Goal: Transaction & Acquisition: Purchase product/service

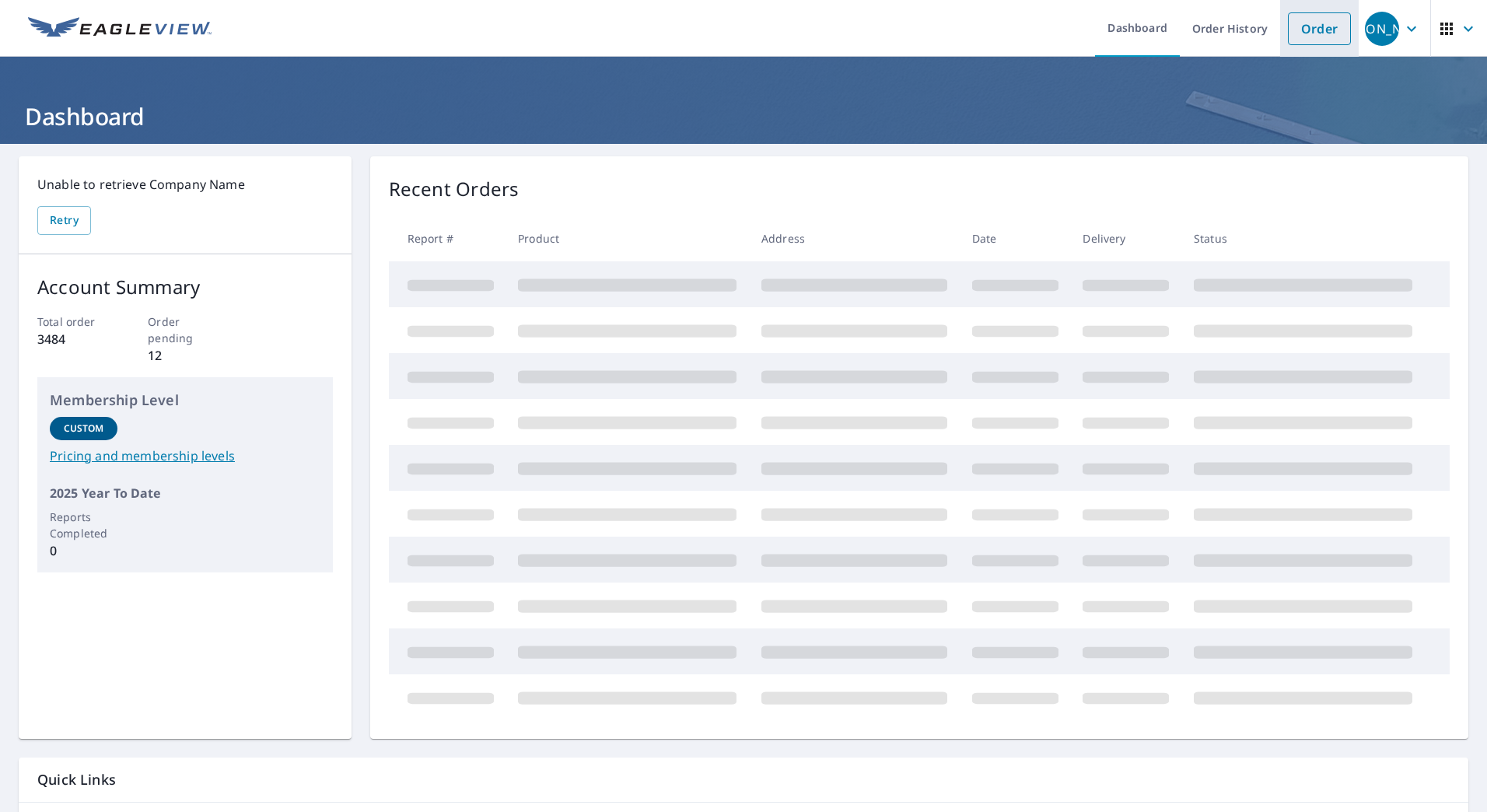
click at [1307, 30] on link "Order" at bounding box center [1319, 28] width 63 height 33
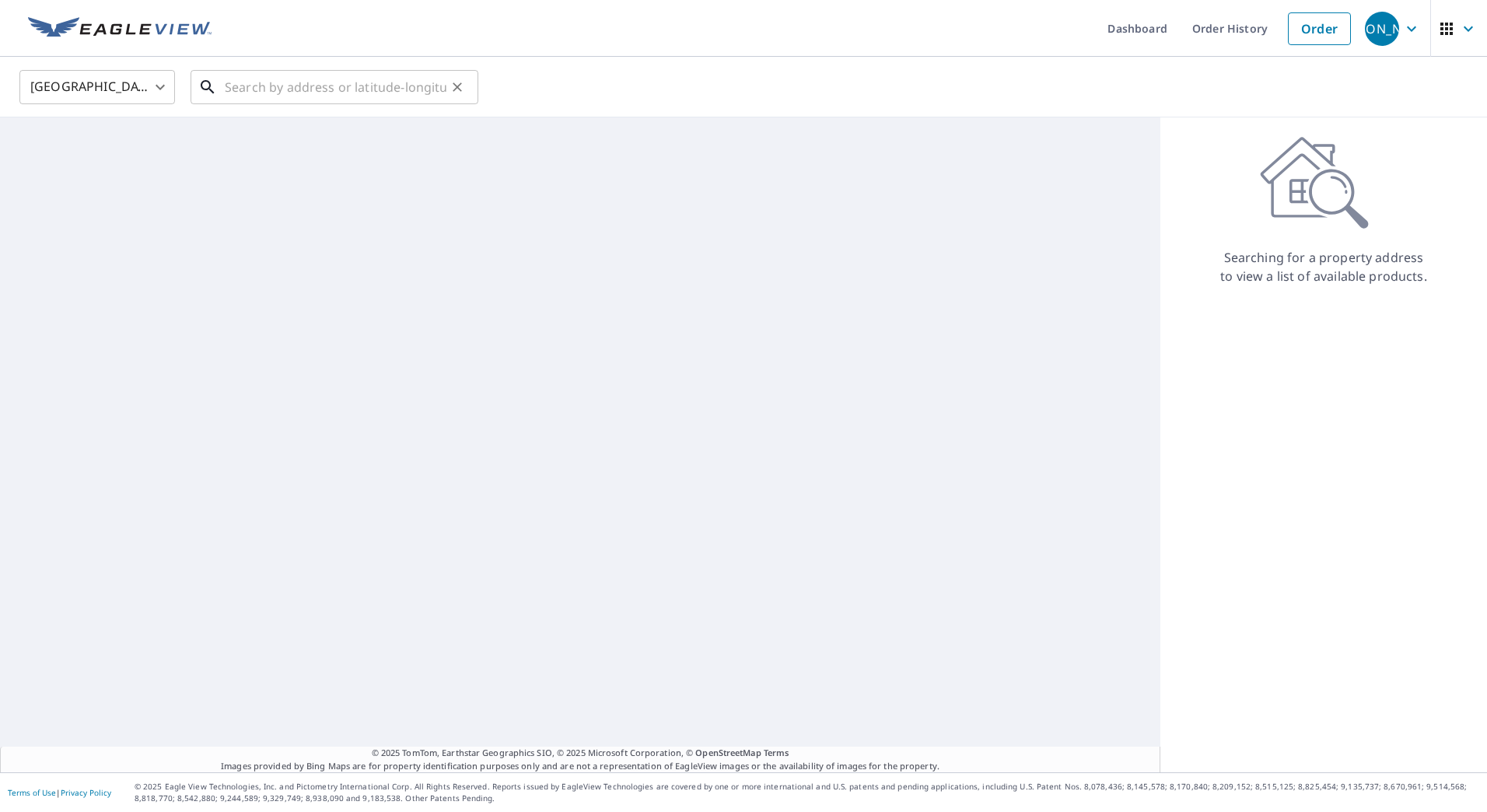
click at [309, 93] on input "text" at bounding box center [335, 87] width 222 height 44
paste input "[STREET_ADDRESS][PERSON_NAME]"
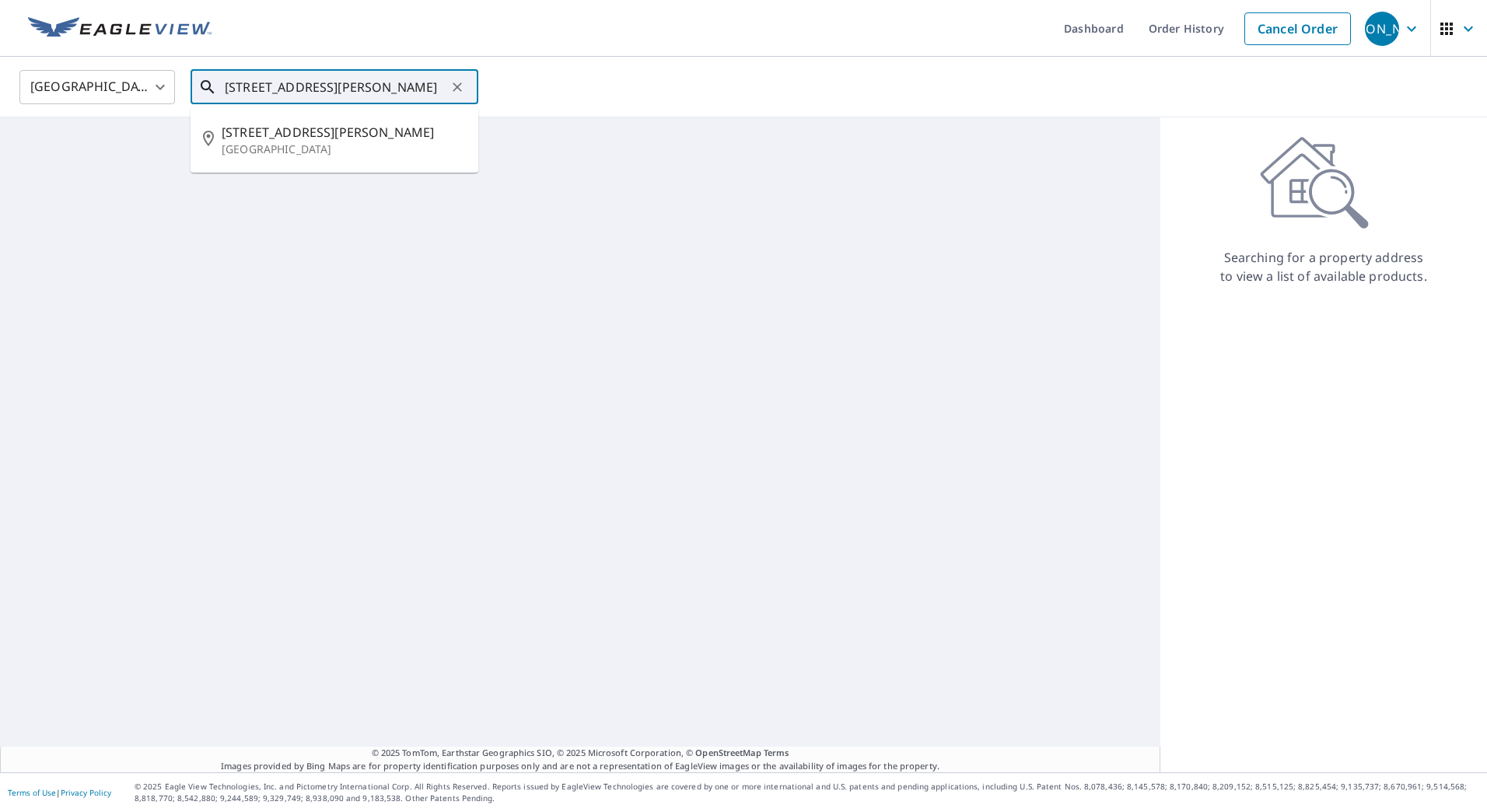
type input "[STREET_ADDRESS][PERSON_NAME]"
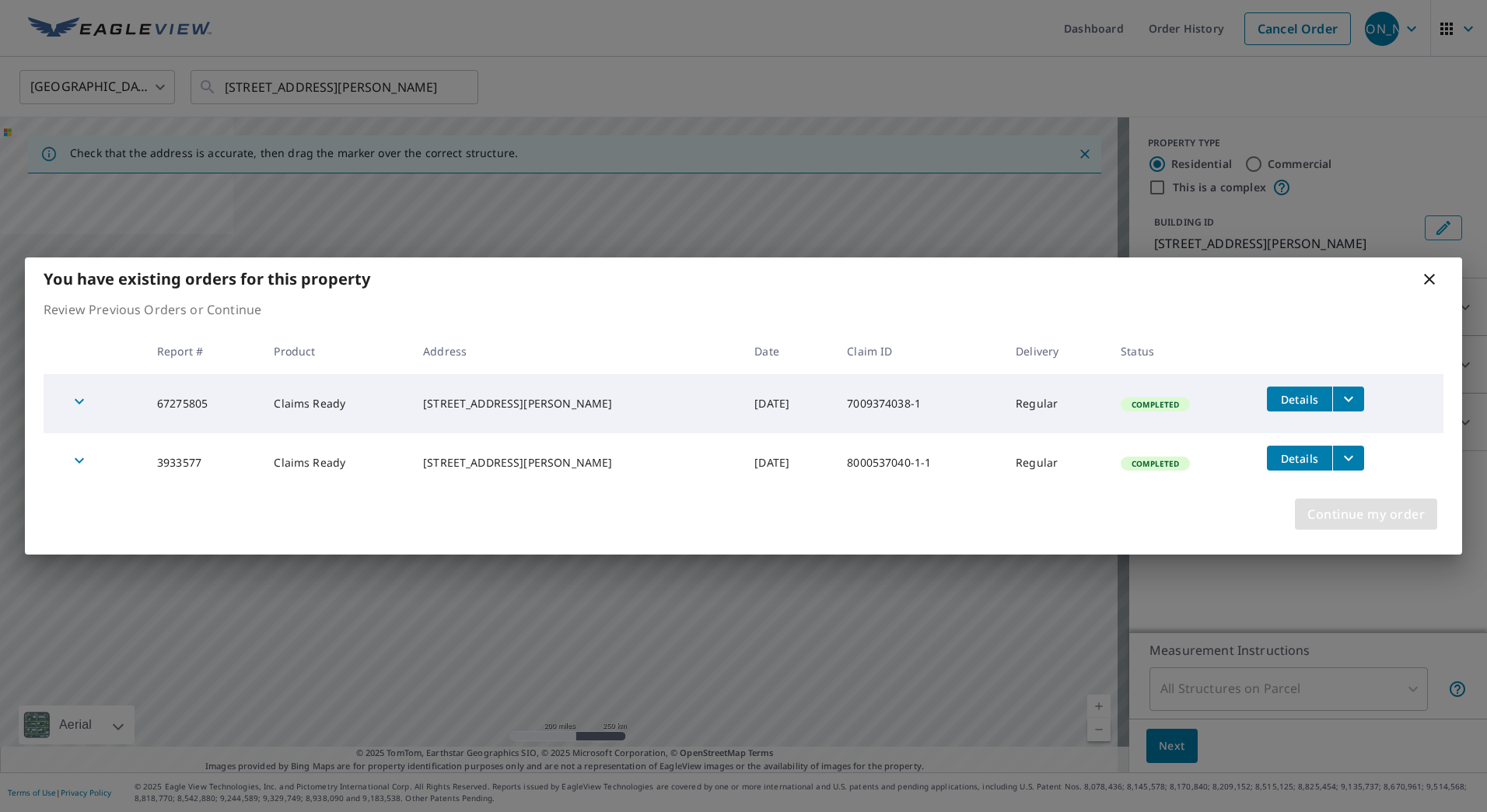
click at [1328, 517] on span "Continue my order" at bounding box center [1366, 514] width 118 height 22
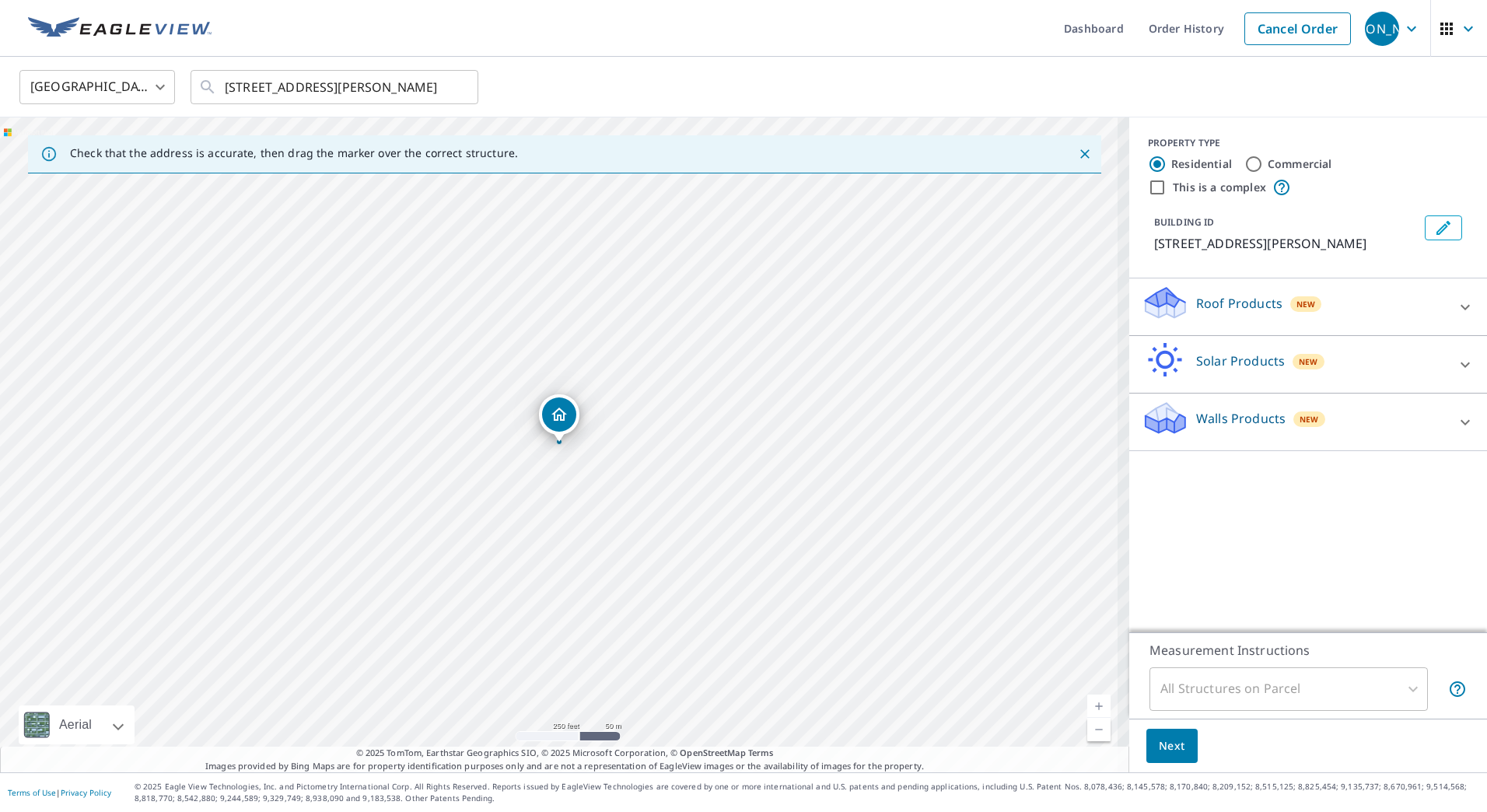
click at [1196, 425] on p "Walls Products" at bounding box center [1241, 418] width 89 height 19
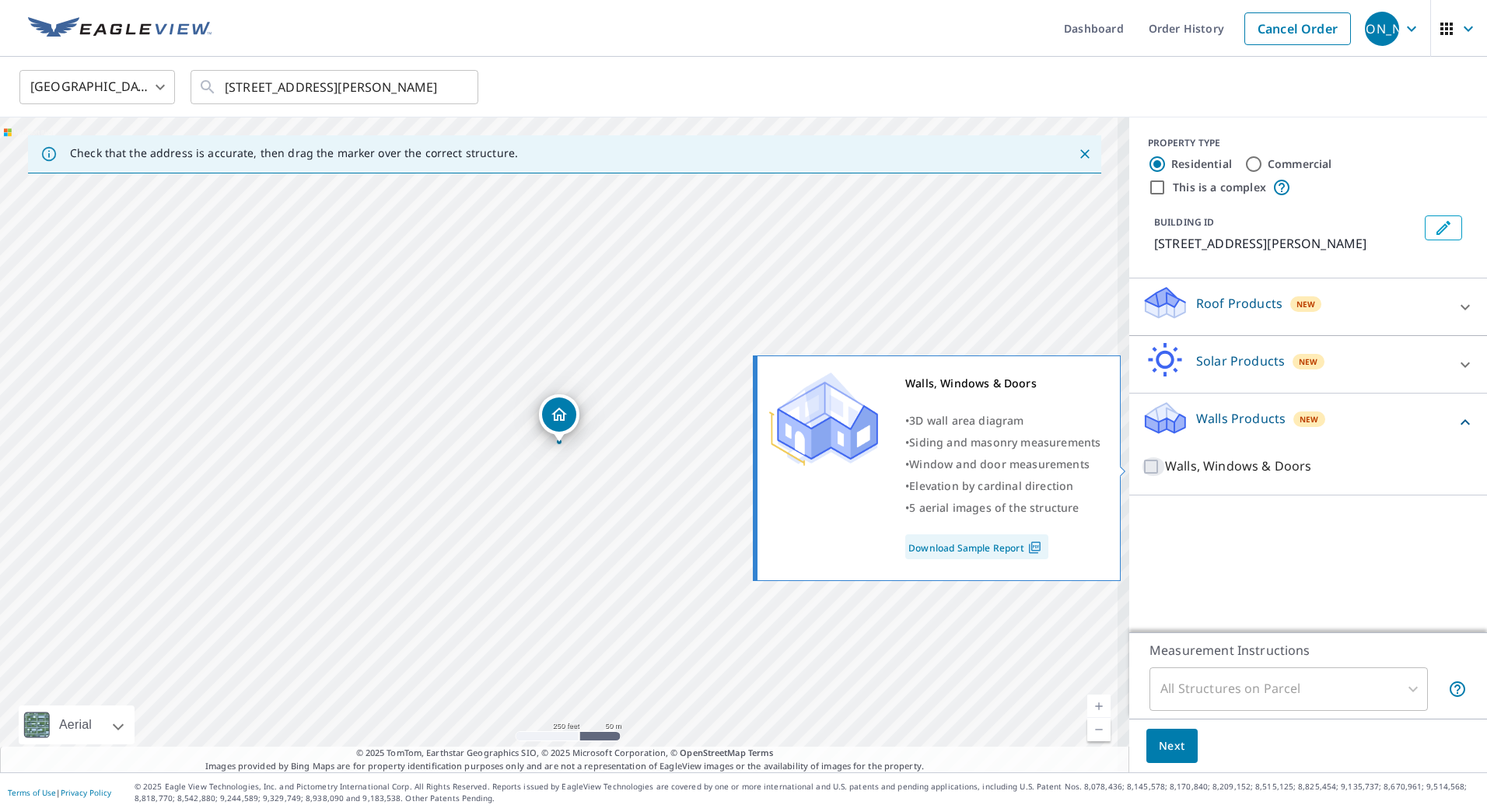
click at [1144, 470] on input "Walls, Windows & Doors" at bounding box center [1153, 466] width 23 height 19
checkbox input "true"
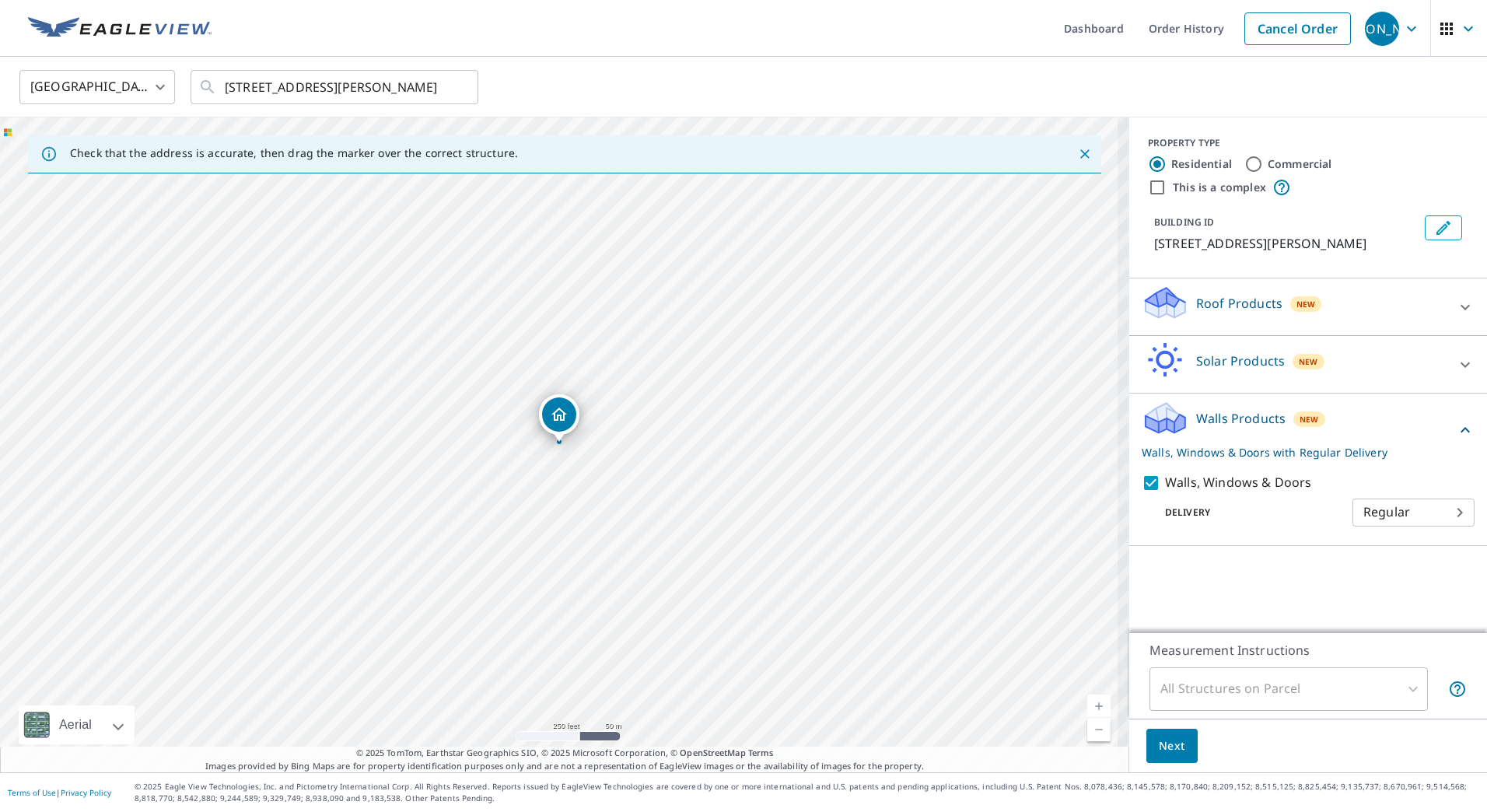
click at [1435, 518] on body "[PERSON_NAME] [PERSON_NAME] Dashboard Order History Cancel Order JO [GEOGRAPHIC…" at bounding box center [744, 406] width 1487 height 812
click at [1443, 512] on ul "Regular" at bounding box center [1402, 511] width 122 height 40
click at [1254, 613] on div at bounding box center [744, 406] width 1487 height 812
click at [1172, 740] on span "Next" at bounding box center [1171, 746] width 27 height 19
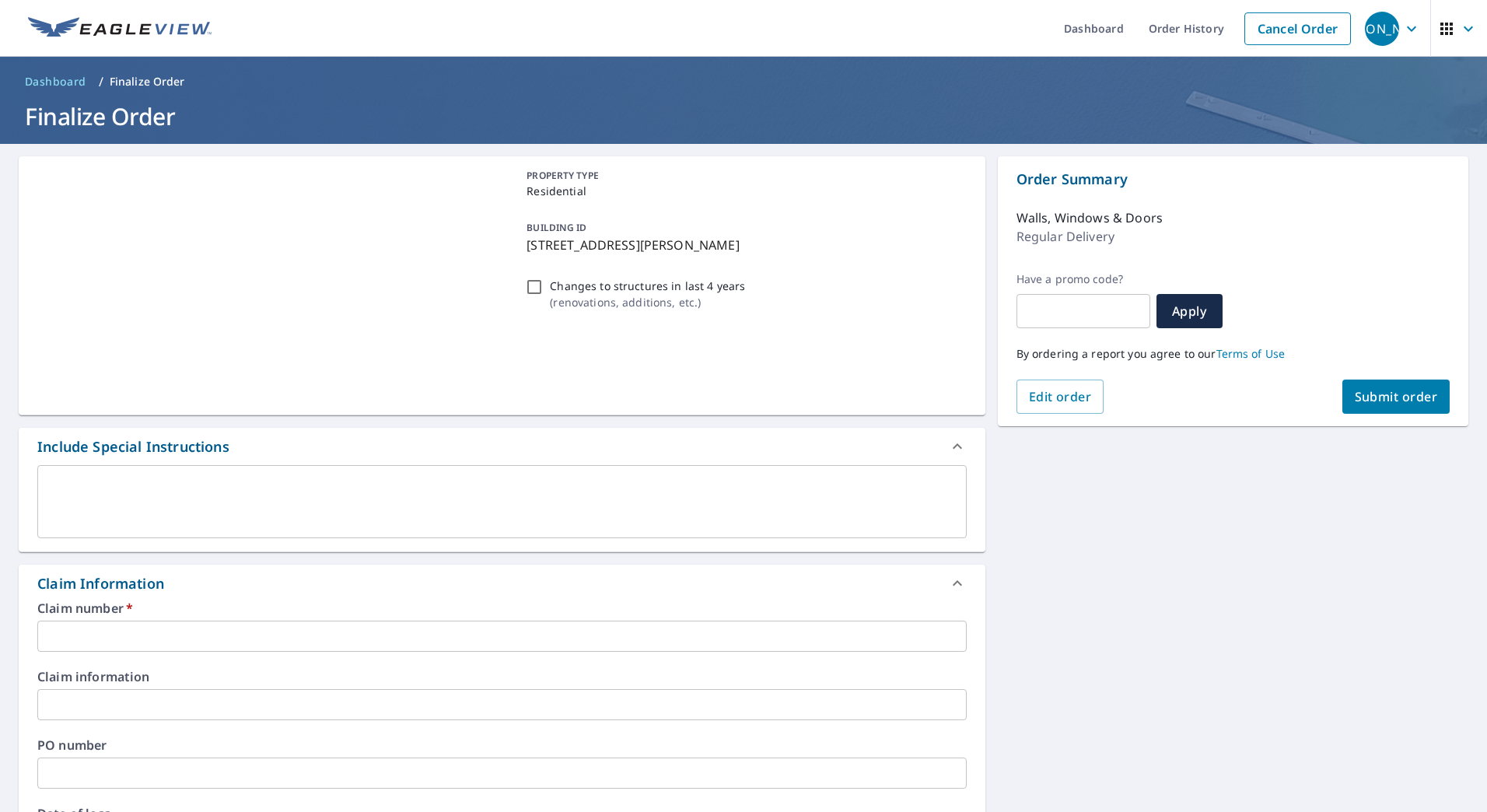
click at [292, 641] on input "text" at bounding box center [501, 636] width 929 height 31
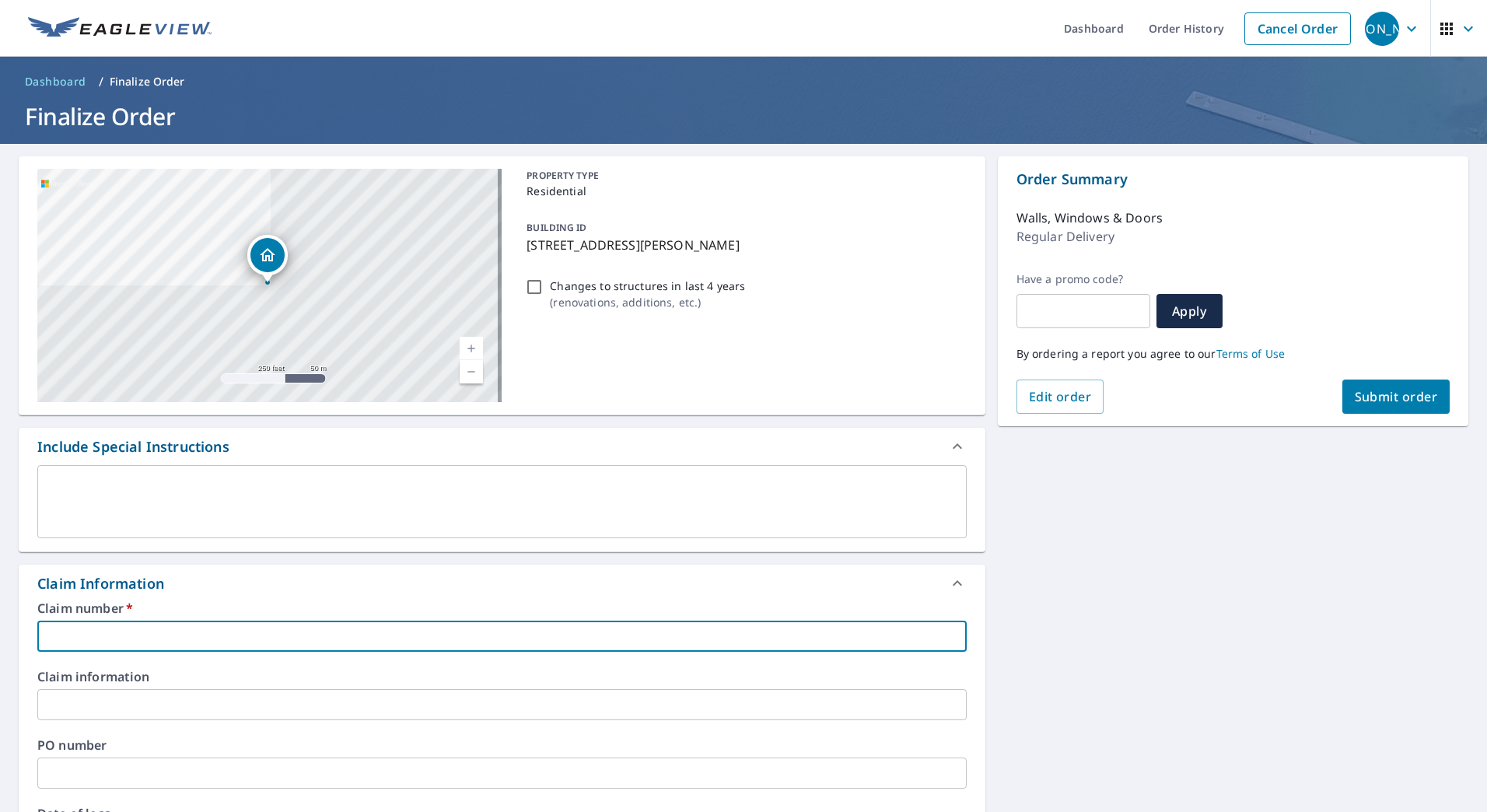
click at [376, 629] on input "text" at bounding box center [501, 636] width 929 height 31
paste input "7009374038-1"
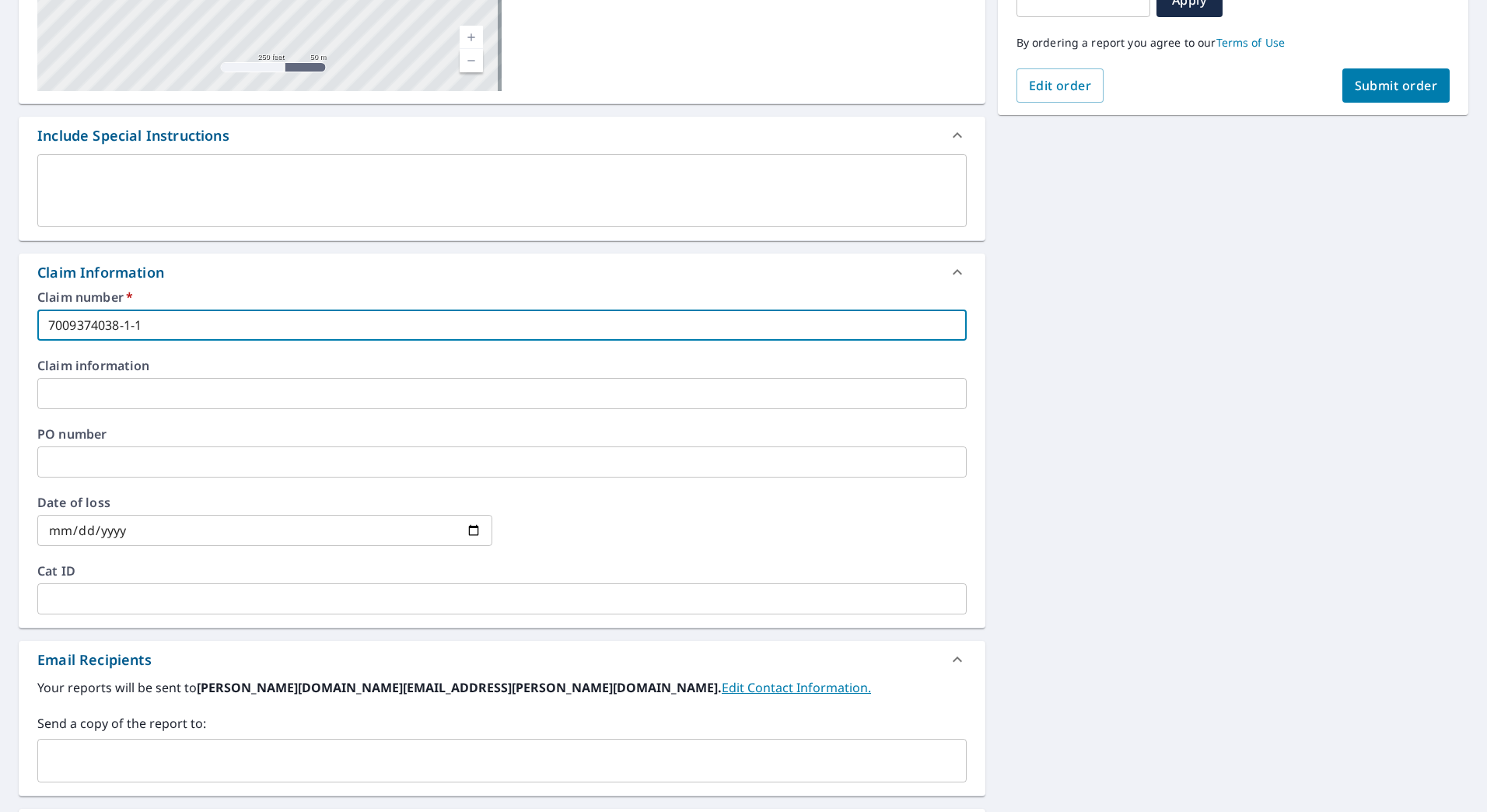
scroll to position [389, 0]
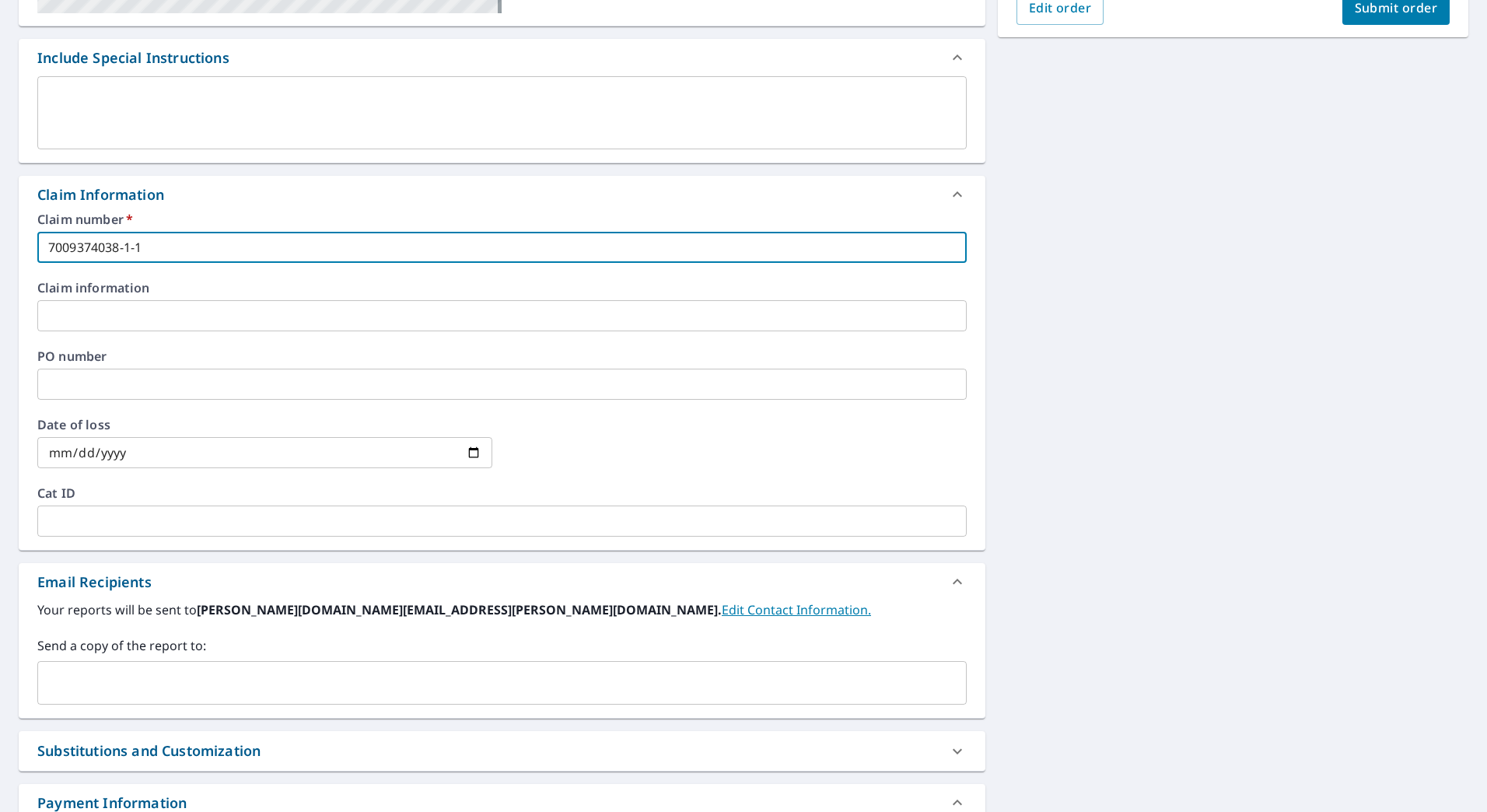
type input "7009374038-1-1"
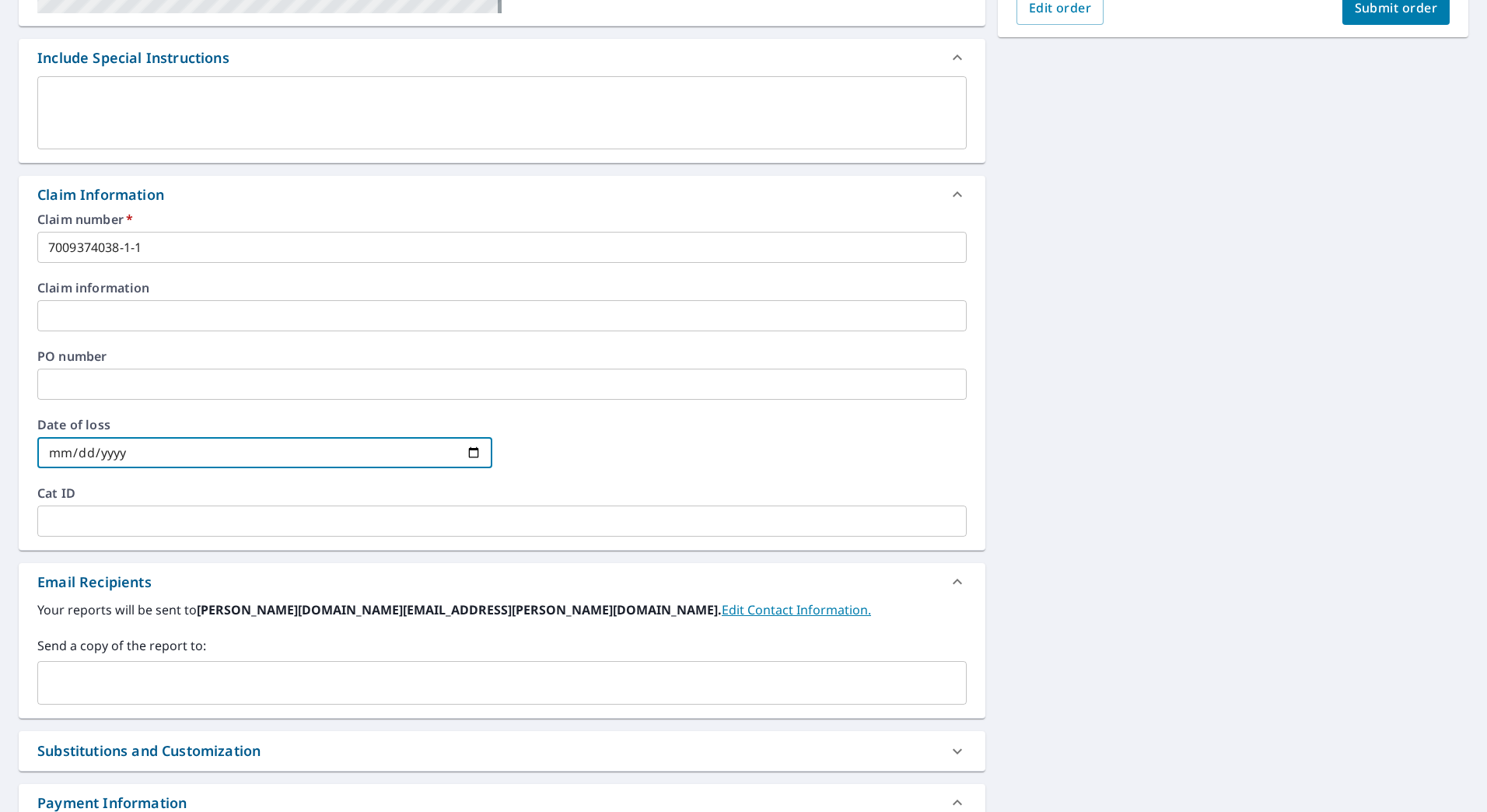
drag, startPoint x: 211, startPoint y: 445, endPoint x: -3, endPoint y: 437, distance: 214.1
click at [0, 437] on html "[PERSON_NAME] [PERSON_NAME] Dashboard Order History Cancel Order JO Dashboard /…" at bounding box center [744, 406] width 1487 height 812
click at [180, 445] on input "date" at bounding box center [264, 452] width 455 height 31
click at [163, 458] on input "date" at bounding box center [264, 452] width 455 height 31
click at [160, 458] on input "date" at bounding box center [264, 452] width 455 height 31
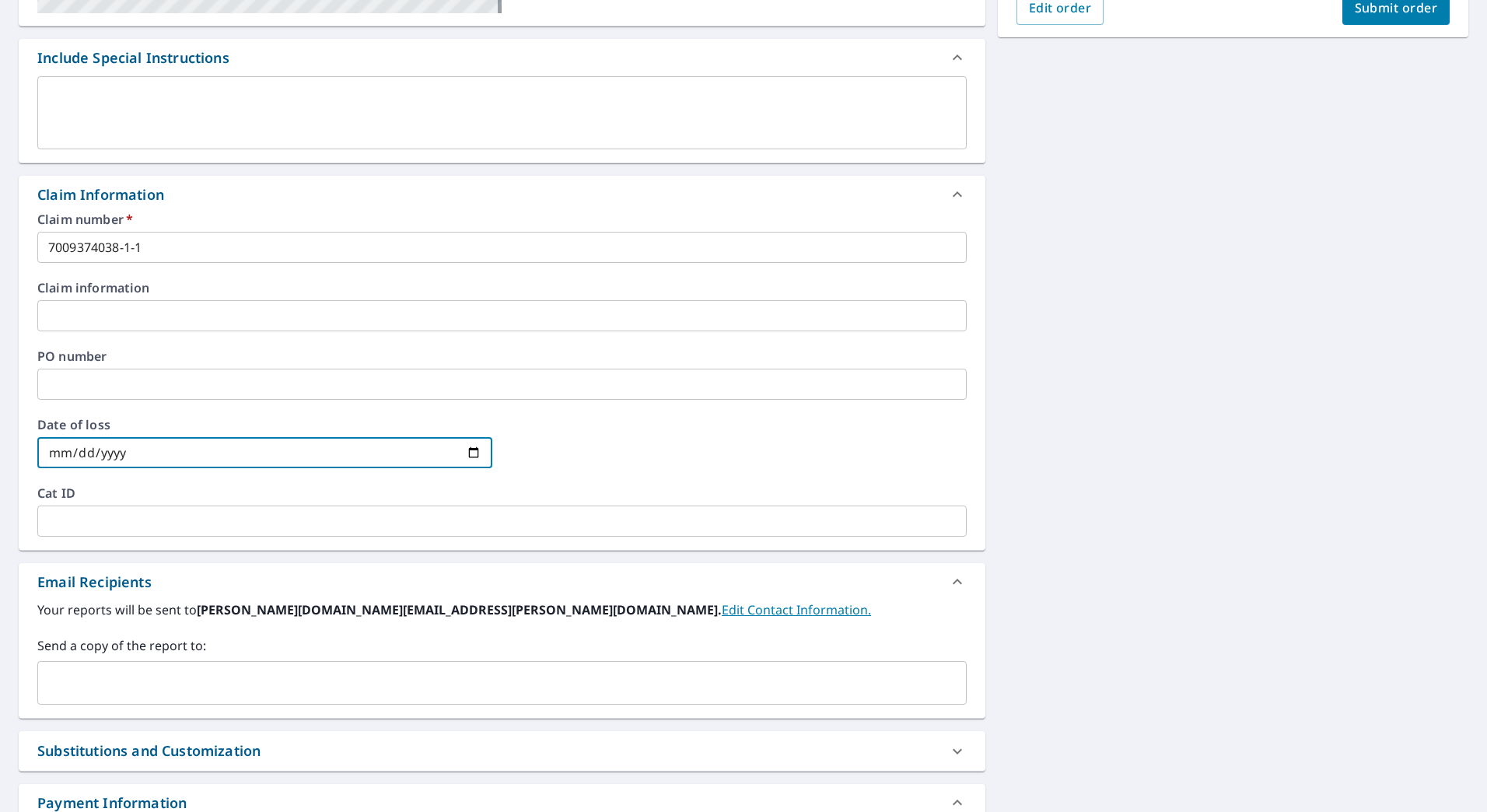
click at [159, 458] on input "date" at bounding box center [264, 452] width 455 height 31
click at [464, 454] on input "date" at bounding box center [264, 452] width 455 height 31
type input "[DATE]"
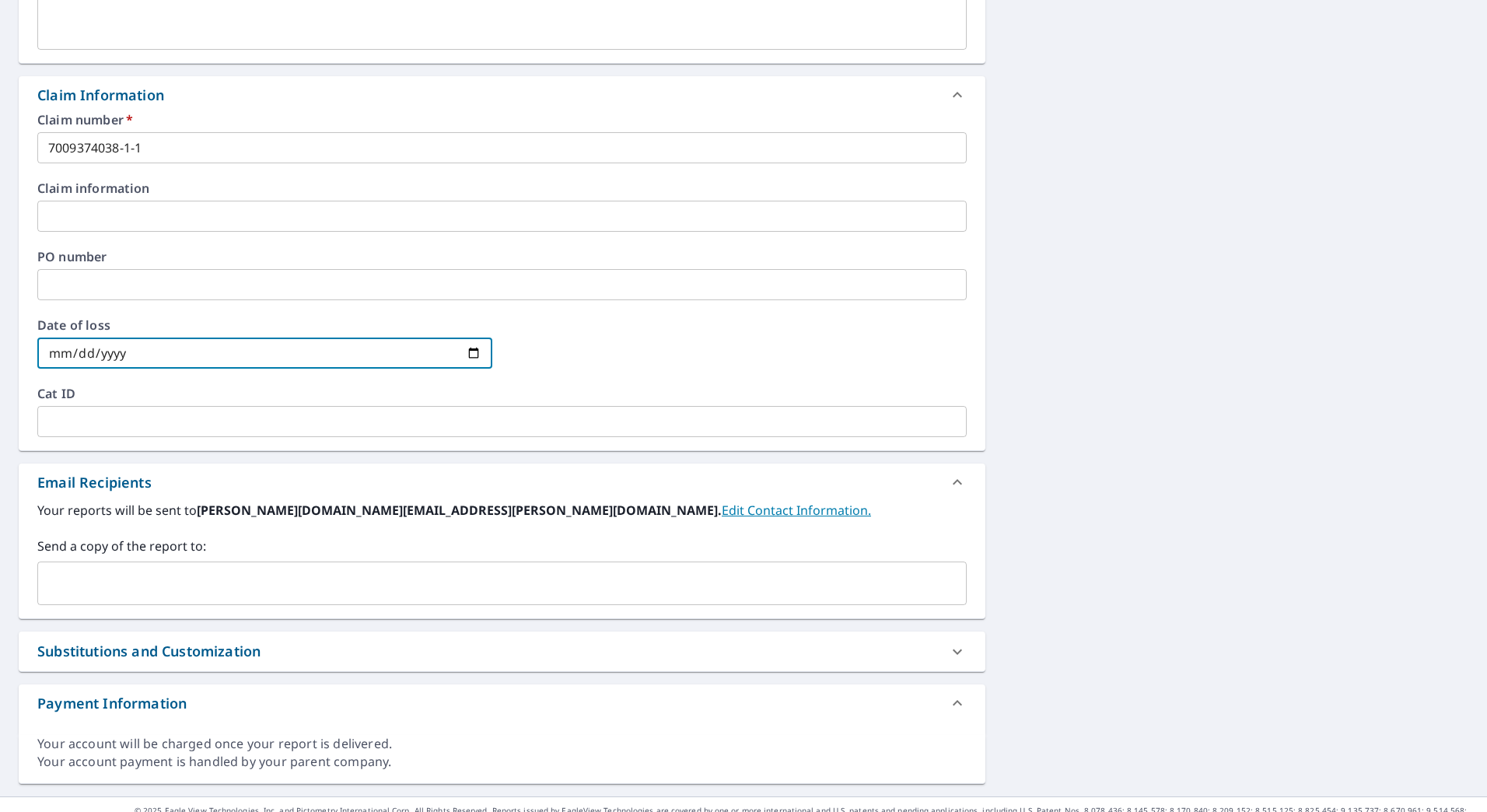
scroll to position [512, 0]
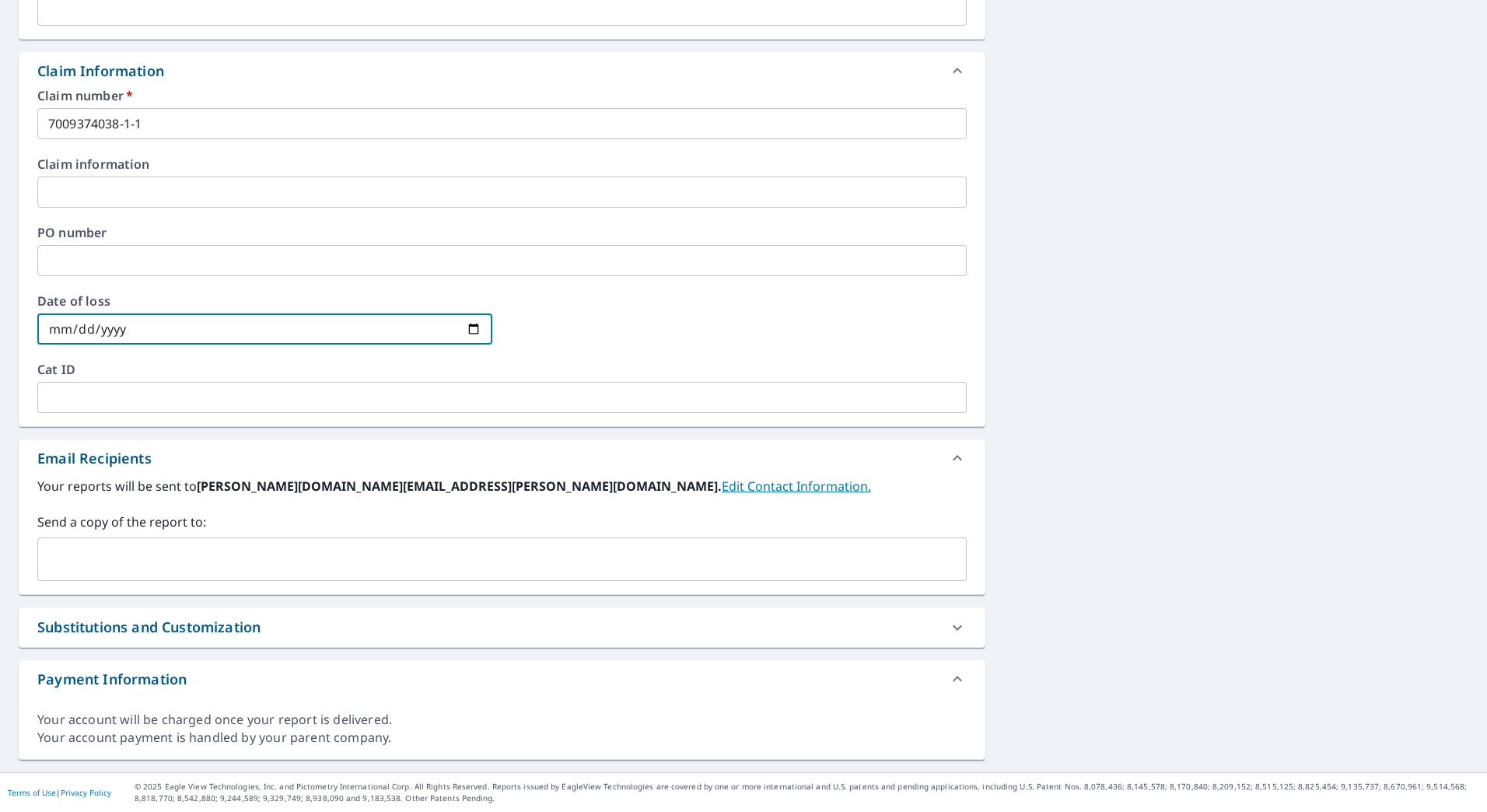
click at [593, 572] on input "text" at bounding box center [490, 559] width 892 height 30
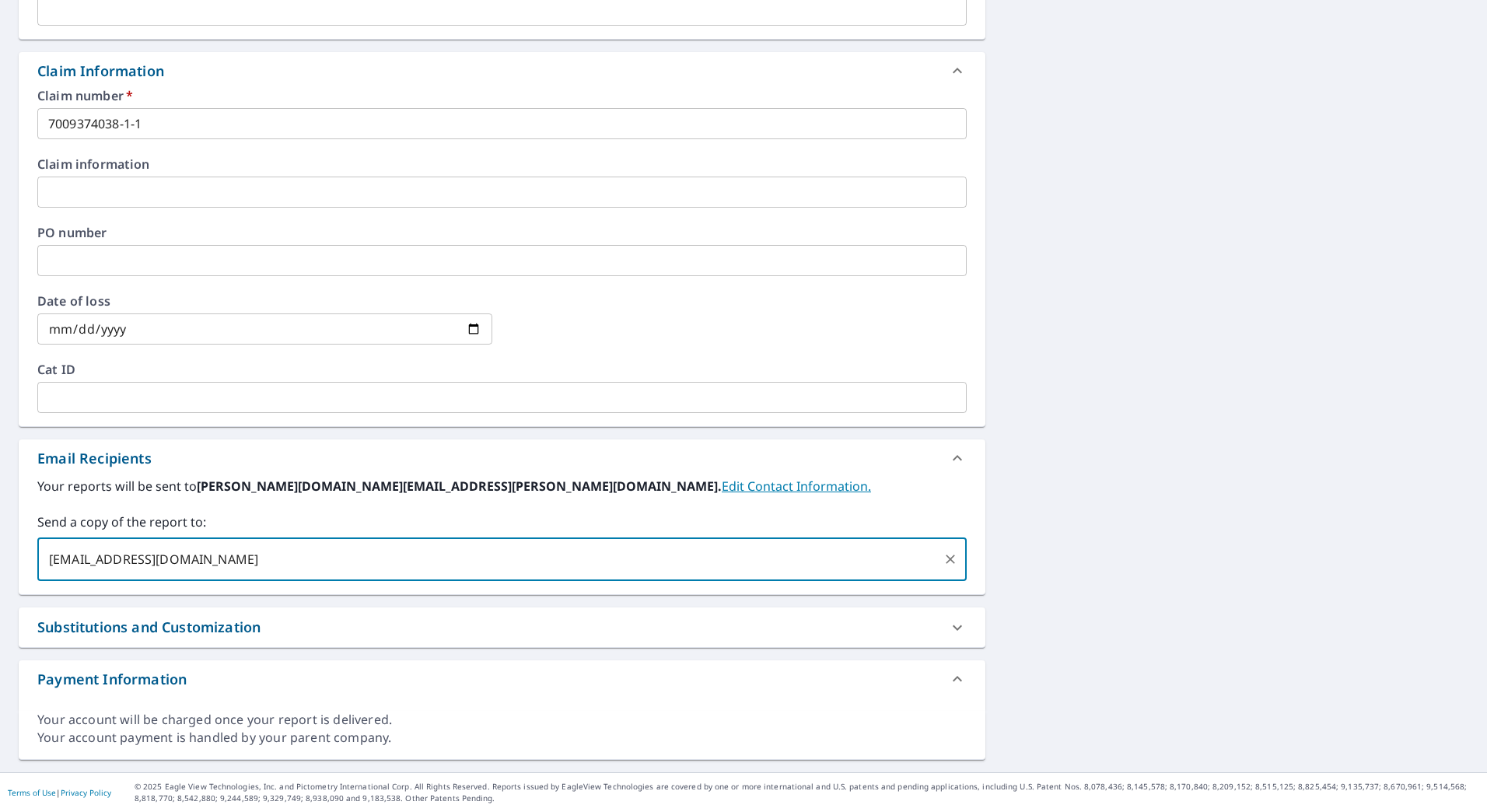
type input "[EMAIL_ADDRESS][DOMAIN_NAME]"
click at [807, 620] on div "Substitutions and Customization" at bounding box center [487, 627] width 901 height 21
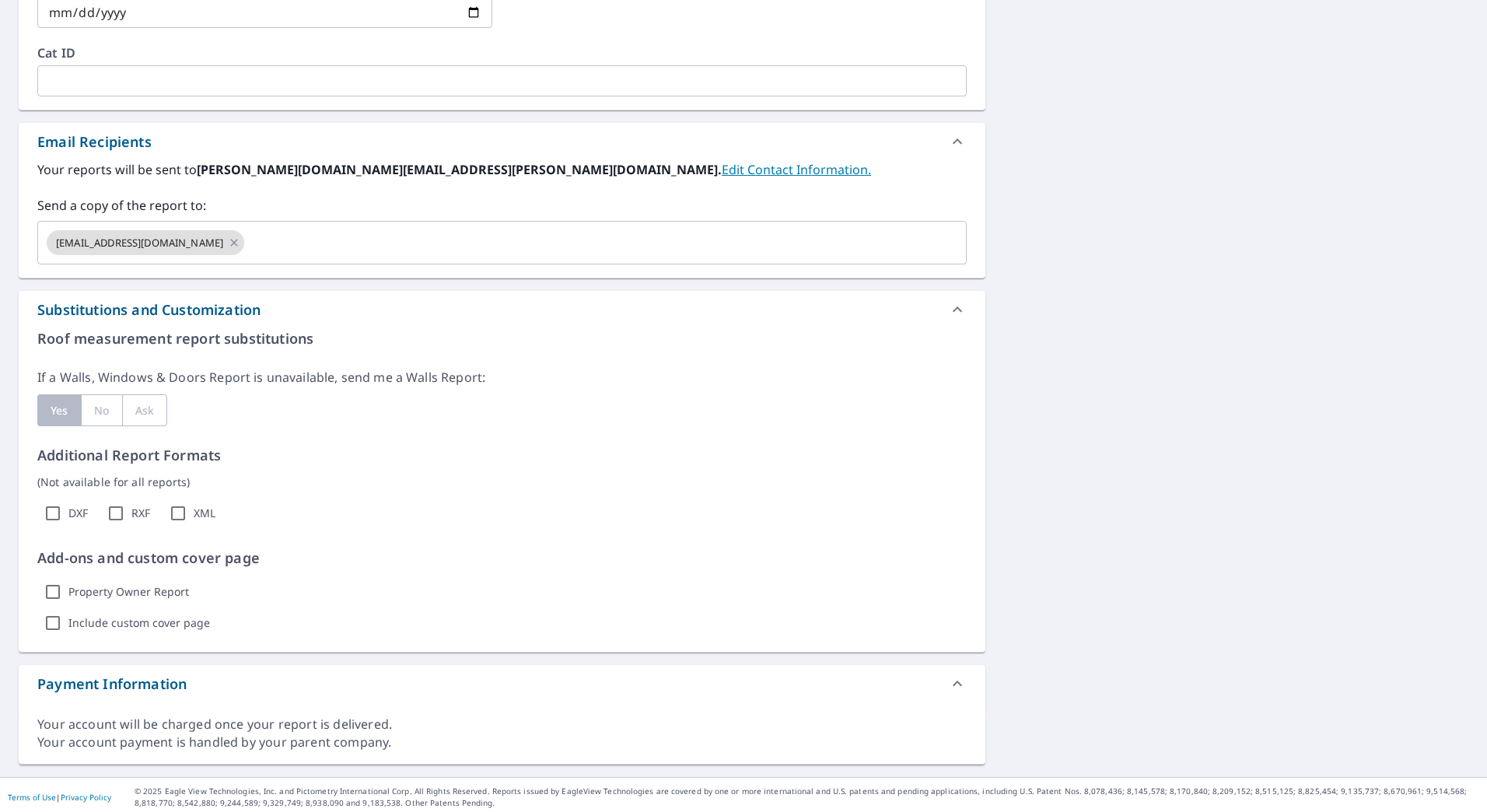
scroll to position [834, 0]
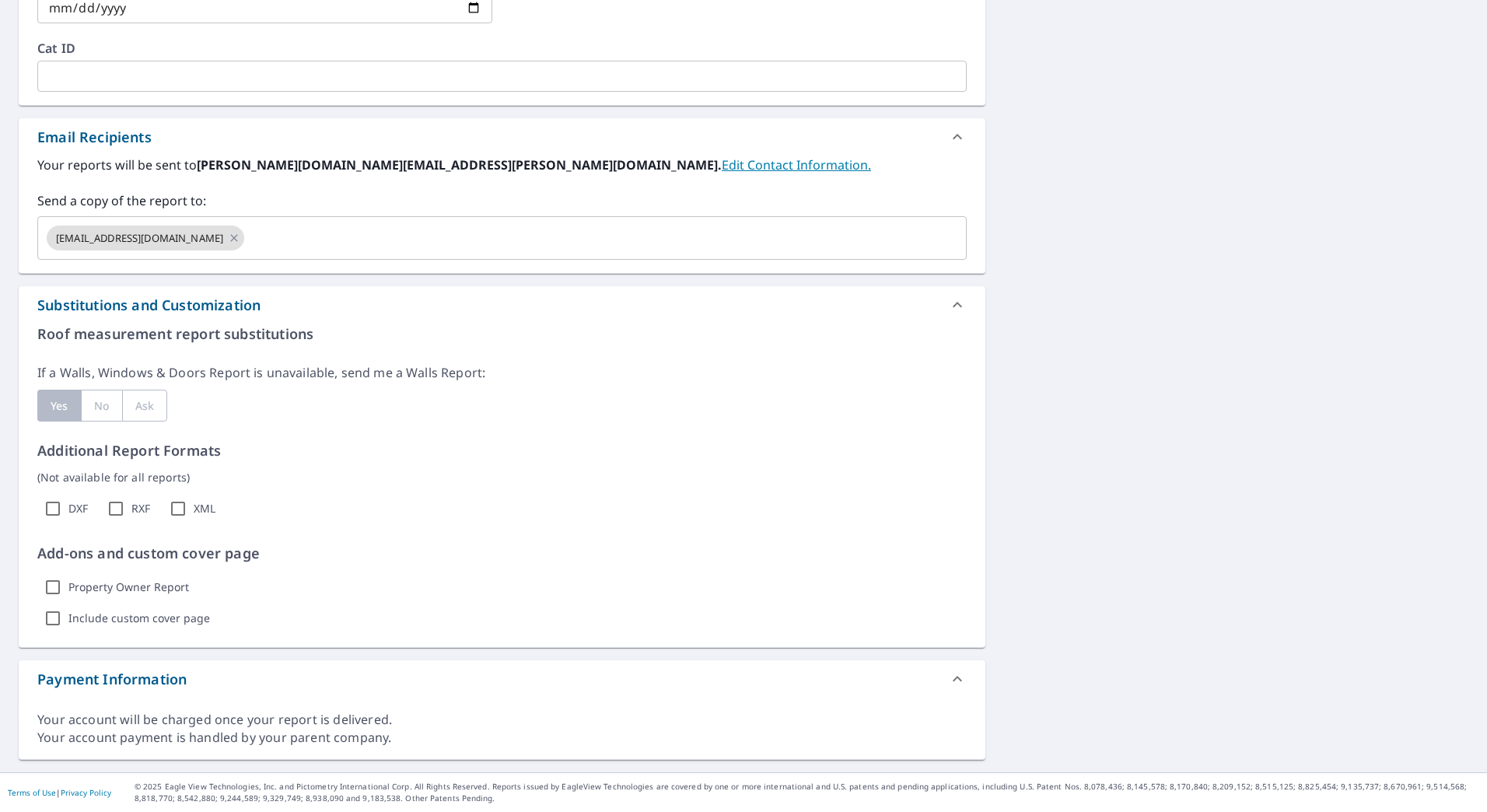
click at [58, 403] on div "Yes" at bounding box center [59, 406] width 43 height 32
click at [951, 306] on icon at bounding box center [957, 304] width 19 height 19
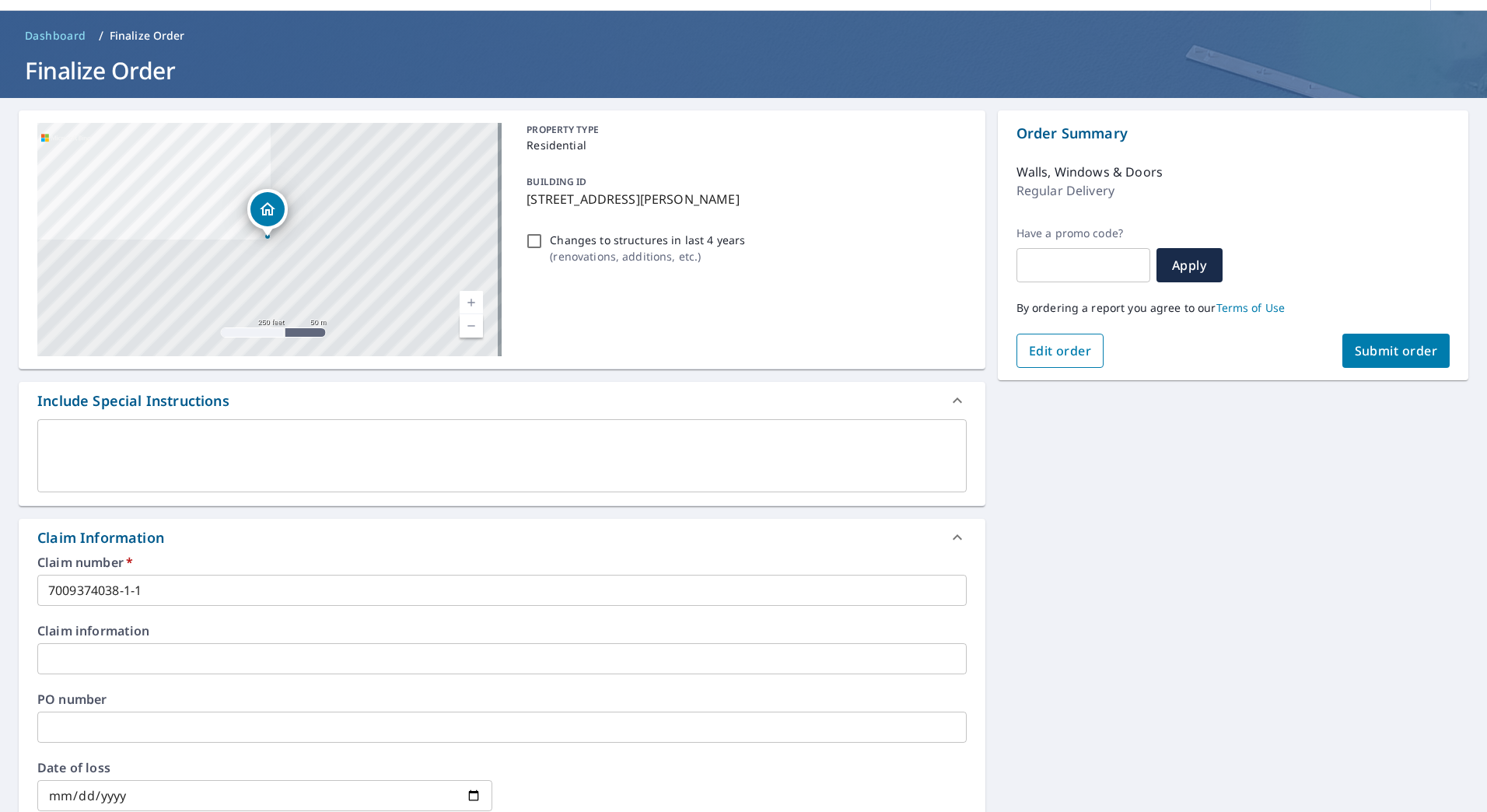
scroll to position [0, 0]
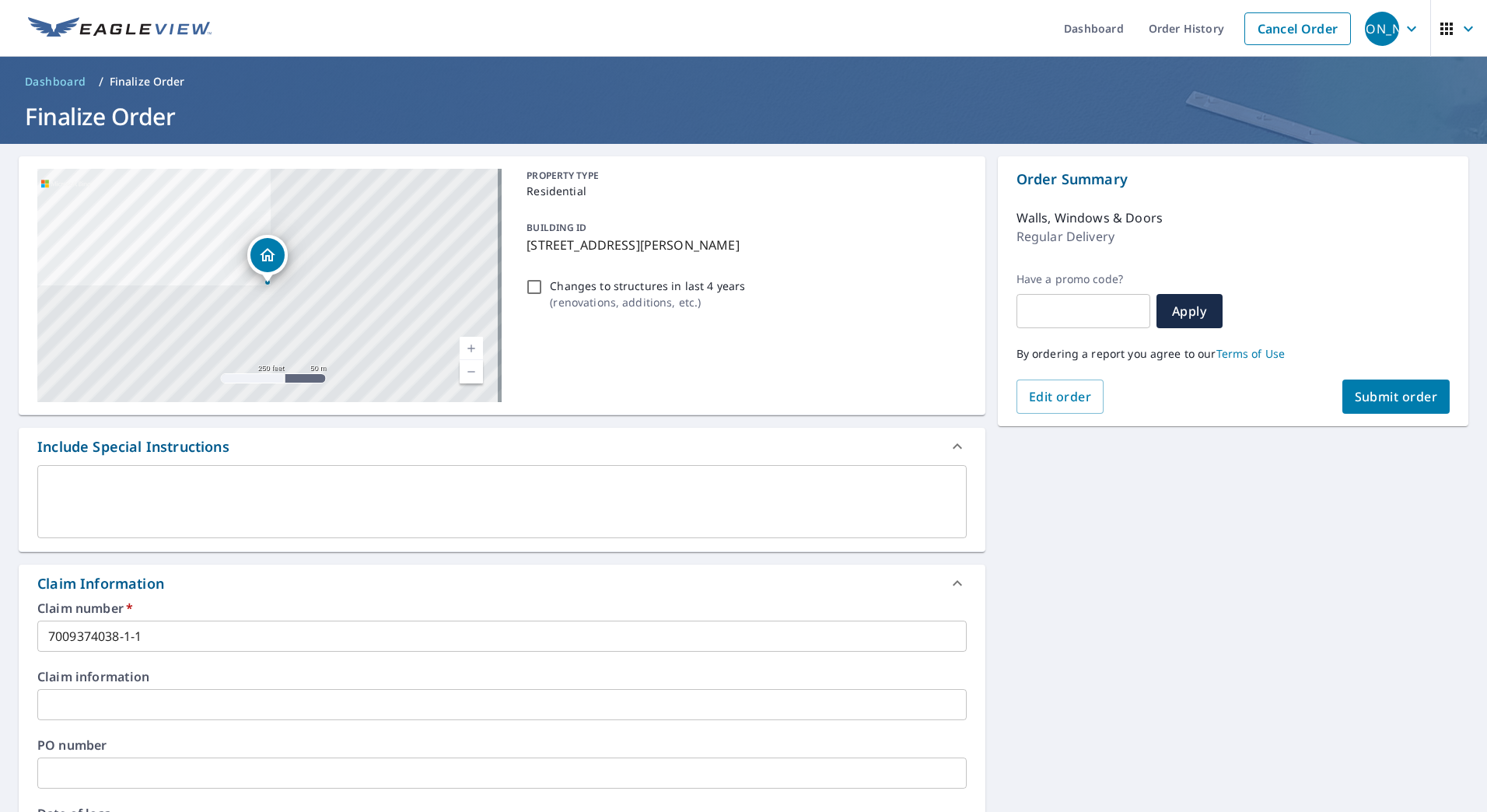
click at [1382, 396] on span "Submit order" at bounding box center [1395, 396] width 83 height 17
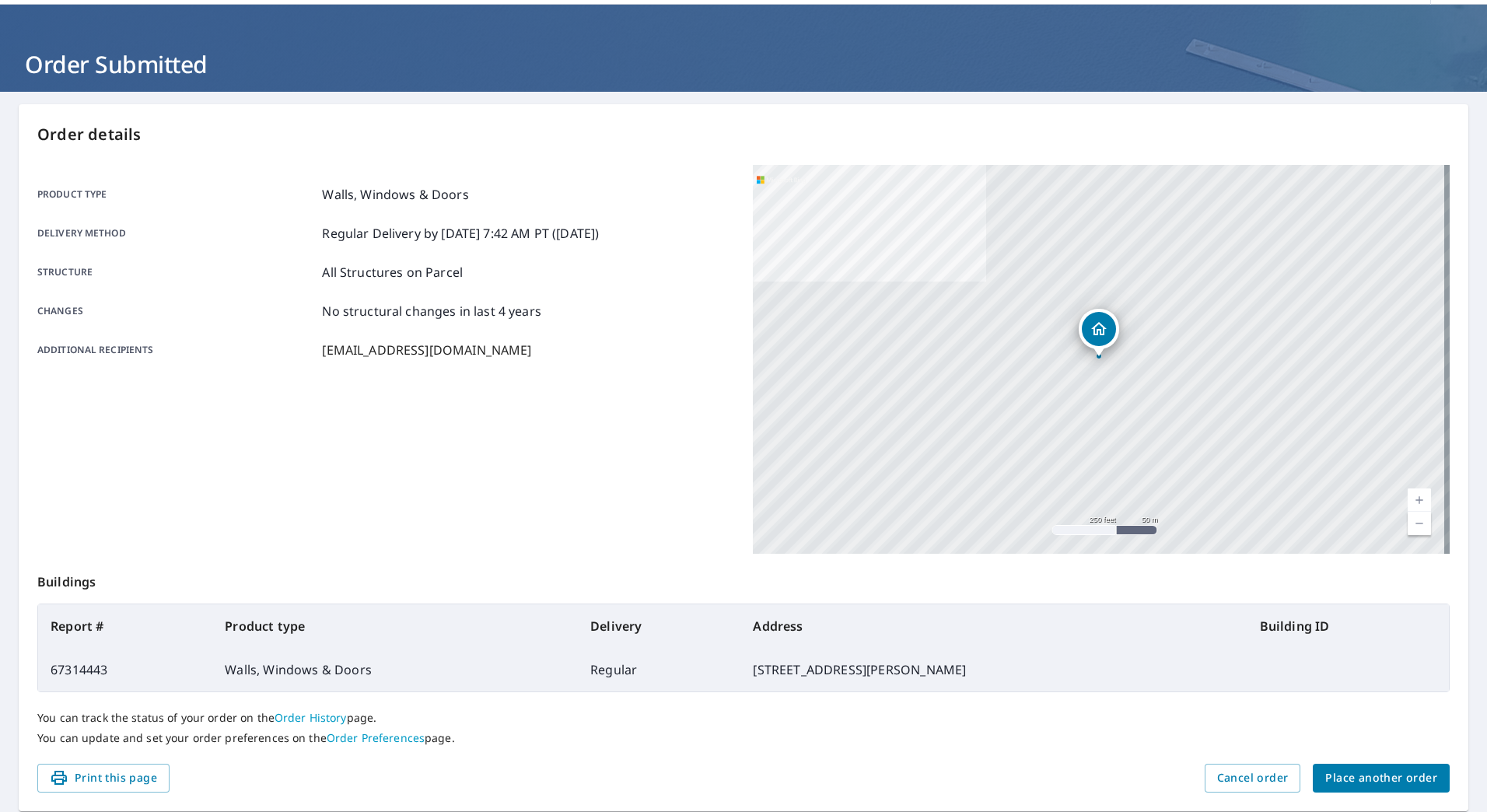
scroll to position [103, 0]
